Goal: Information Seeking & Learning: Learn about a topic

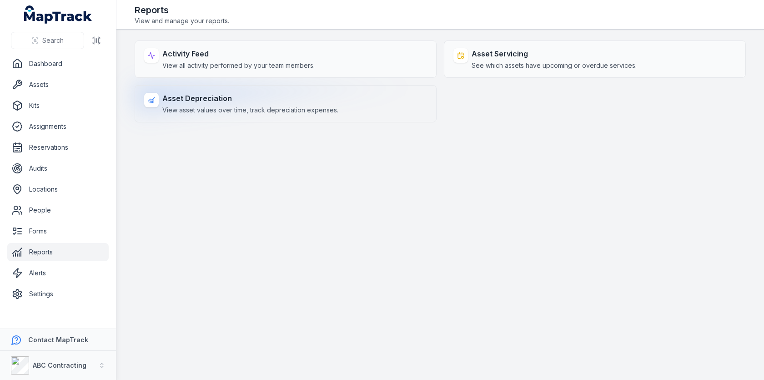
click at [293, 106] on span "View asset values over time, track depreciation expenses." at bounding box center [250, 110] width 176 height 9
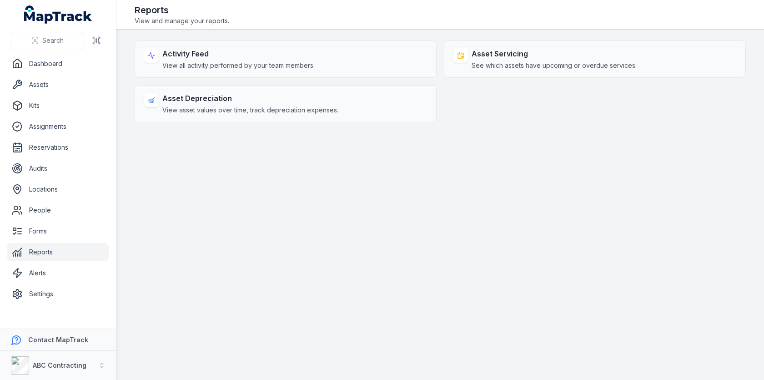
click at [428, 178] on main "Activity Feed View all activity performed by your team members. Asset Servicing…" at bounding box center [440, 205] width 648 height 350
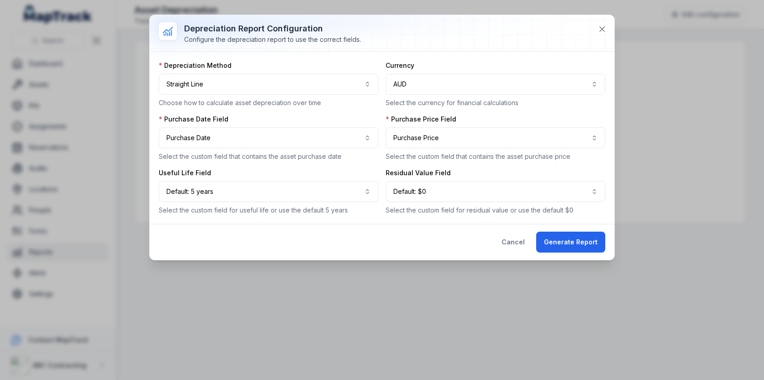
click at [230, 179] on div "Useful Life Field Default: 5 years ********* Select the custom field for useful…" at bounding box center [269, 191] width 220 height 46
click at [230, 184] on button "Default: 5 years *********" at bounding box center [269, 191] width 220 height 21
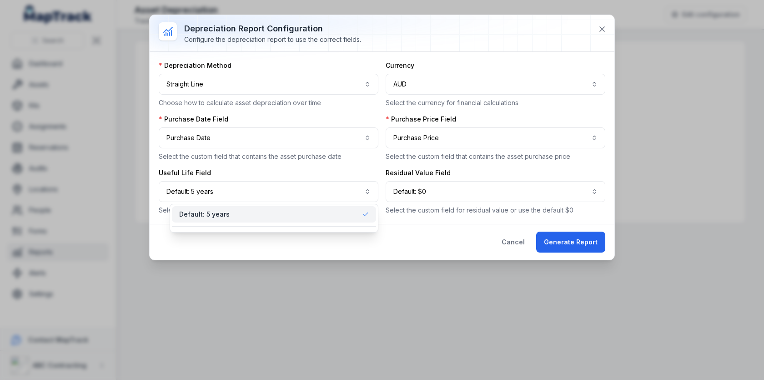
click at [239, 225] on div "Default: 5 years" at bounding box center [274, 218] width 209 height 29
click at [323, 173] on div "Useful Life Field Default: 5 years ********* Select the custom field for useful…" at bounding box center [269, 191] width 220 height 46
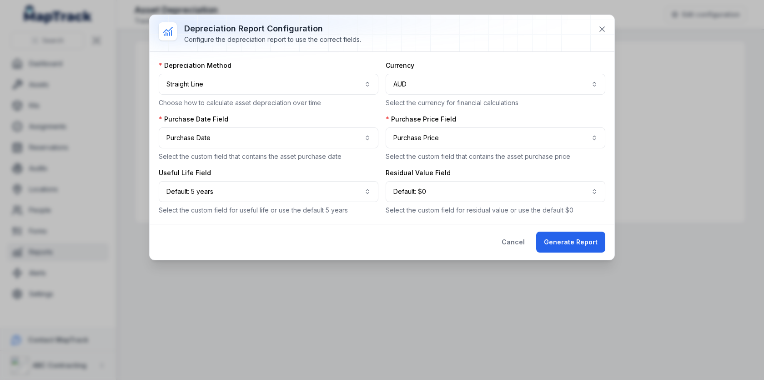
click at [295, 207] on p "Select the custom field for useful life or use the default 5 years" at bounding box center [269, 210] width 220 height 9
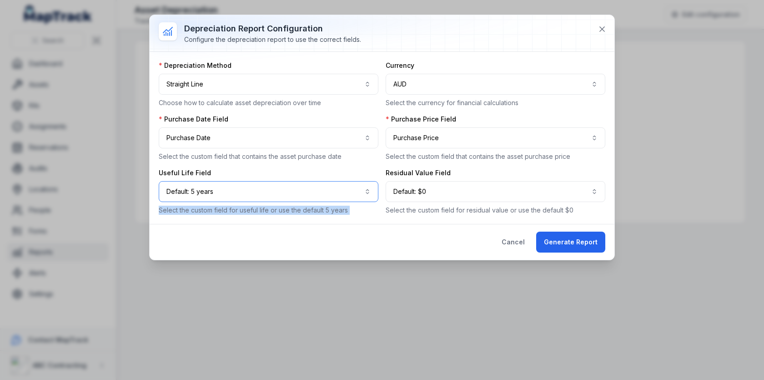
click at [317, 191] on button "Default: 5 years *********" at bounding box center [269, 191] width 220 height 21
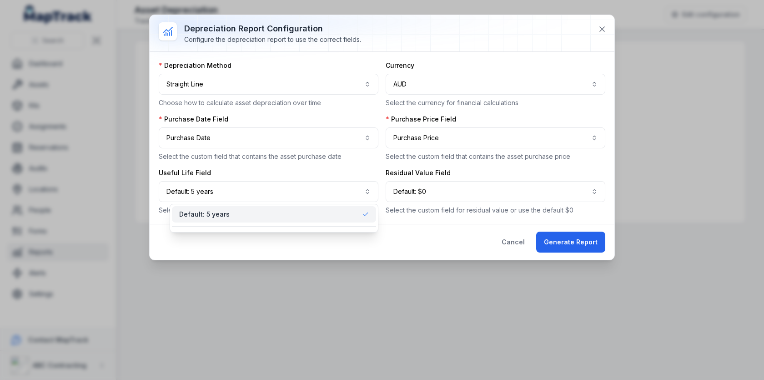
click at [337, 166] on div "**********" at bounding box center [382, 138] width 447 height 154
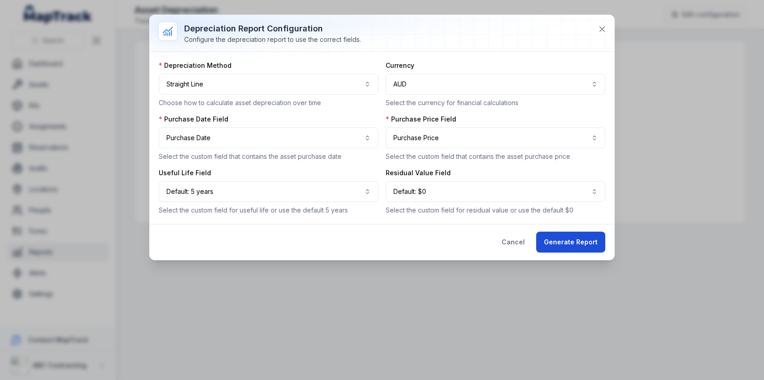
click at [555, 242] on button "Generate Report" at bounding box center [570, 242] width 69 height 21
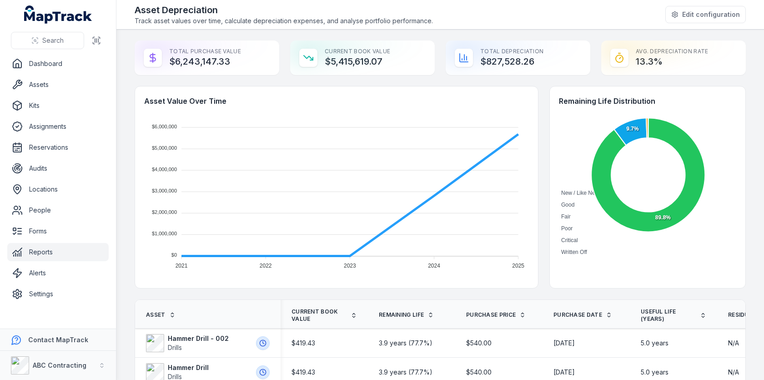
click at [545, 190] on div "Asset Value Over Time $6,000,000 $6,000,000 $5,000,000 $5,000,000 $4,000,000 $4…" at bounding box center [440, 187] width 611 height 202
click at [551, 125] on div "Remaining Life Distribution New / Like New Good Fair Poor Critical Written Off …" at bounding box center [648, 176] width 196 height 181
click at [577, 102] on h4 "Remaining Life Distribution" at bounding box center [647, 101] width 177 height 11
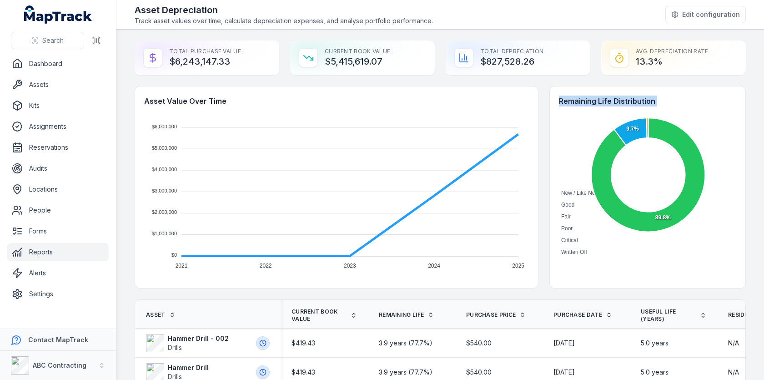
click at [547, 145] on div "Asset Value Over Time $6,000,000 $6,000,000 $5,000,000 $5,000,000 $4,000,000 $4…" at bounding box center [440, 187] width 611 height 202
click at [545, 145] on div "Asset Value Over Time $6,000,000 $6,000,000 $5,000,000 $5,000,000 $4,000,000 $4…" at bounding box center [440, 187] width 611 height 202
click at [663, 57] on div "Avg. Depreciation Rate 13.3%" at bounding box center [673, 57] width 145 height 35
click at [681, 50] on div "Avg. Depreciation Rate 13.3%" at bounding box center [673, 57] width 145 height 35
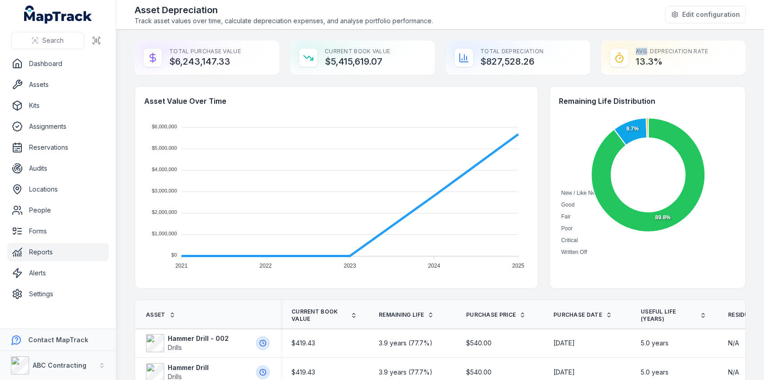
click at [681, 50] on div "Avg. Depreciation Rate 13.3%" at bounding box center [673, 57] width 145 height 35
click at [549, 144] on div "Asset Value Over Time $6,000,000 $6,000,000 $5,000,000 $5,000,000 $4,000,000 $4…" at bounding box center [440, 187] width 611 height 202
click at [546, 174] on div "Asset Value Over Time $6,000,000 $6,000,000 $5,000,000 $5,000,000 $4,000,000 $4…" at bounding box center [440, 187] width 611 height 202
click at [544, 166] on div "Asset Value Over Time $6,000,000 $6,000,000 $5,000,000 $5,000,000 $4,000,000 $4…" at bounding box center [440, 187] width 611 height 202
click at [30, 247] on link "Reports" at bounding box center [57, 252] width 101 height 18
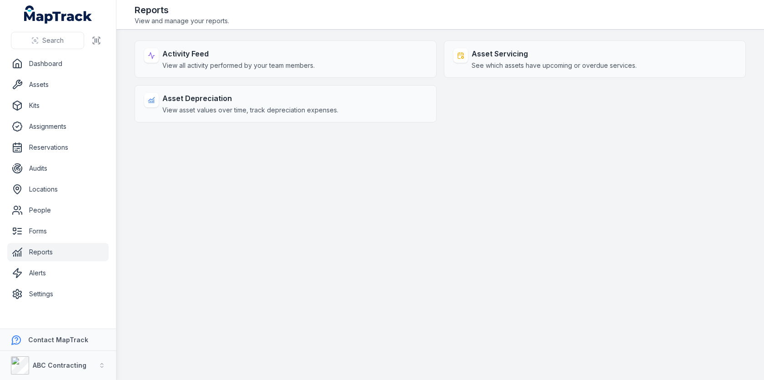
click at [197, 165] on main "Activity Feed View all activity performed by your team members. Asset Servicing…" at bounding box center [440, 205] width 648 height 350
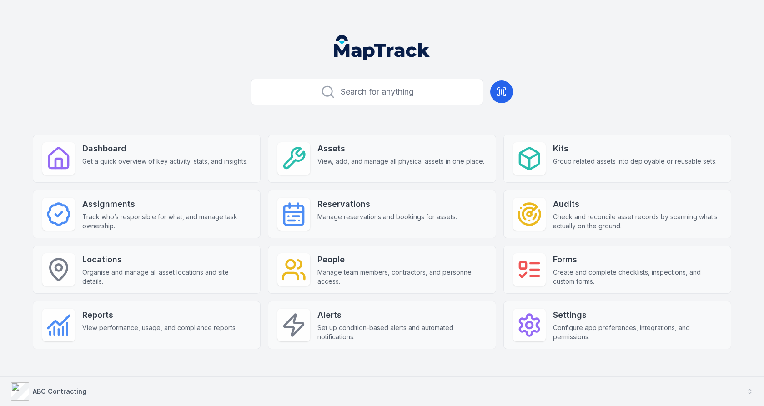
click at [174, 391] on button "ABC Contracting" at bounding box center [382, 391] width 764 height 29
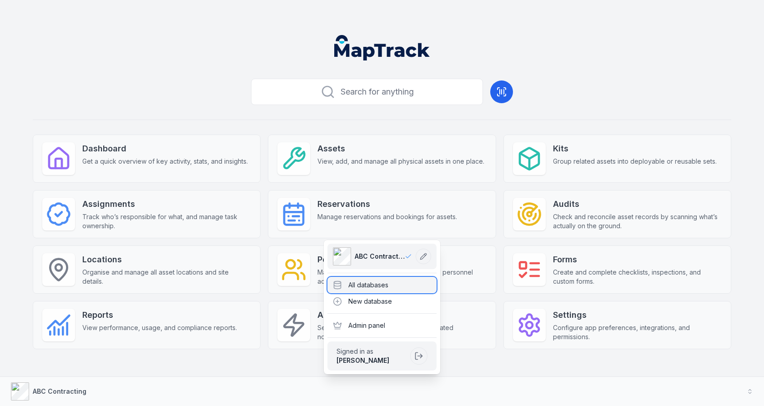
click at [357, 284] on div "All databases" at bounding box center [381, 285] width 109 height 16
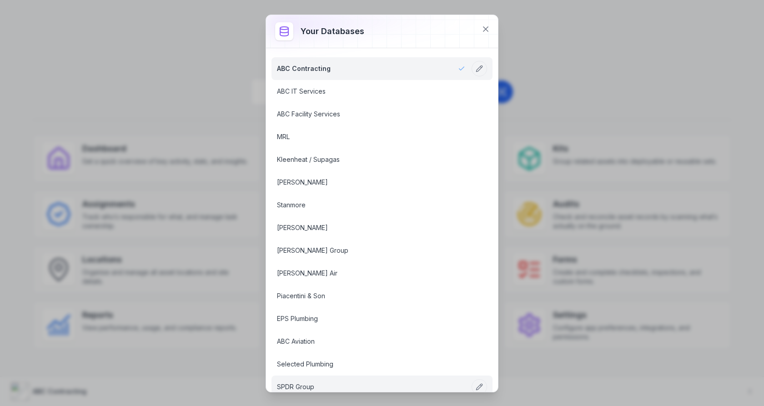
click at [372, 383] on link "SPDR Group" at bounding box center [371, 387] width 188 height 9
